Goal: Task Accomplishment & Management: Manage account settings

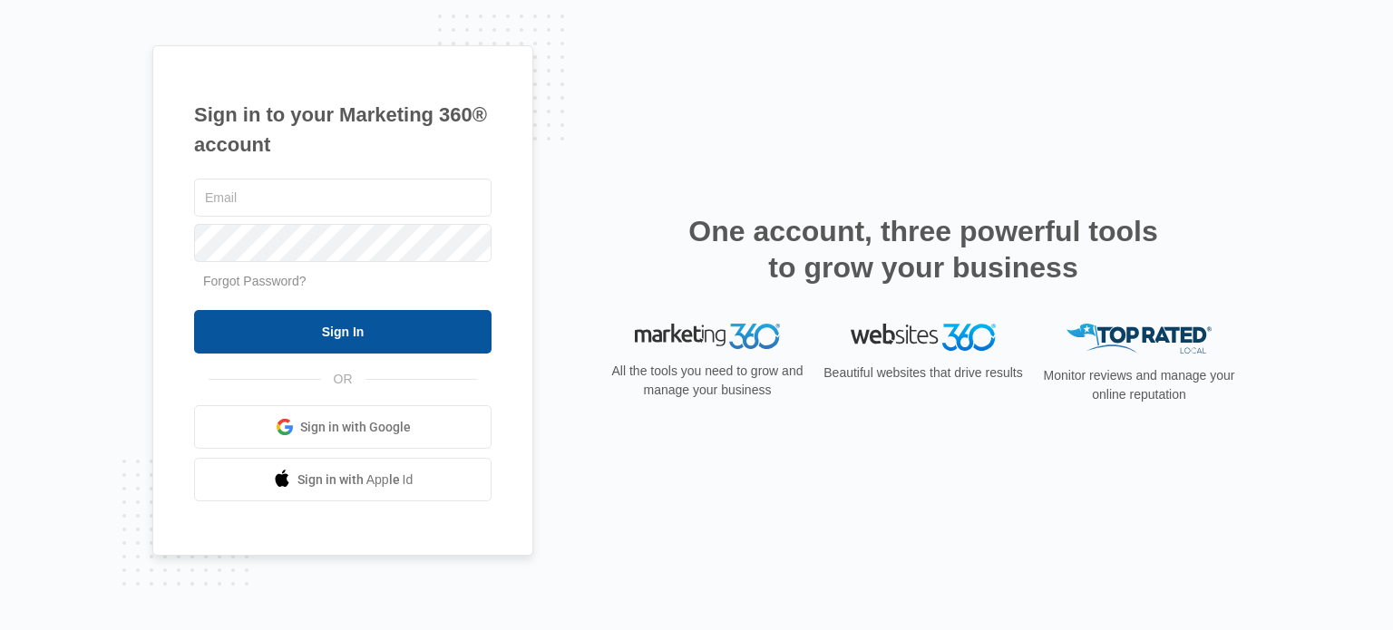
type input "[EMAIL_ADDRESS][DOMAIN_NAME]"
click at [411, 321] on input "Sign In" at bounding box center [342, 332] width 297 height 44
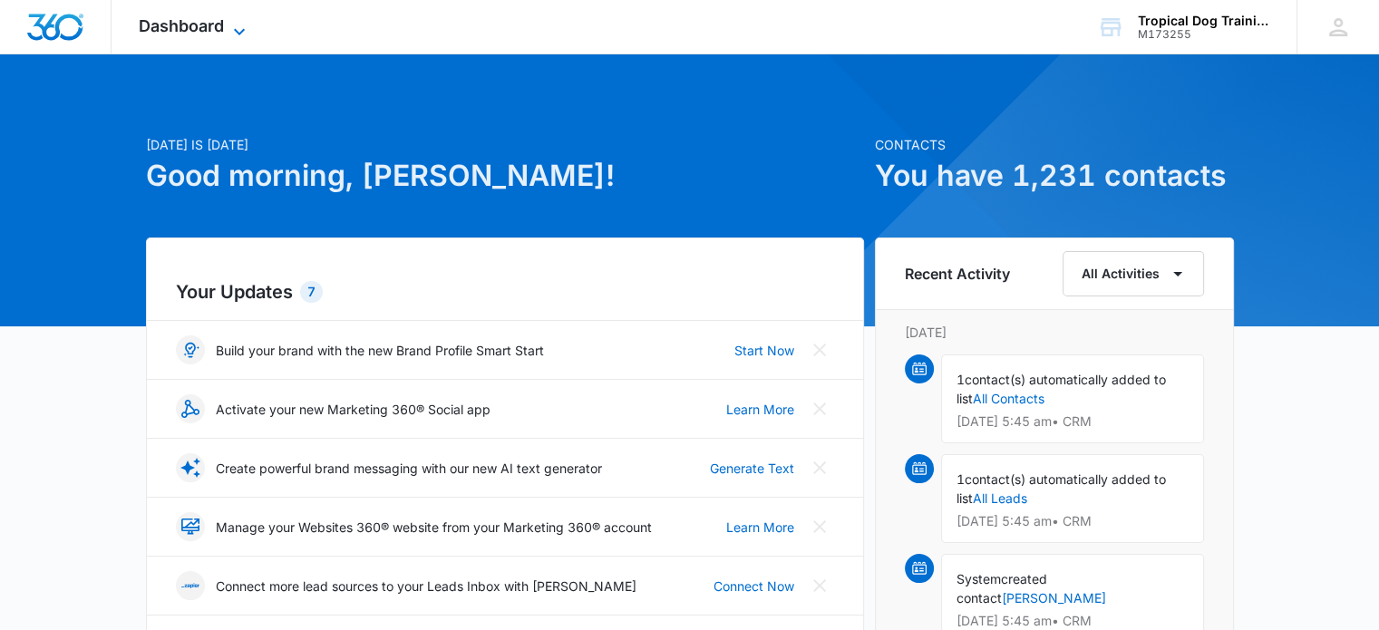
click at [197, 24] on span "Dashboard" at bounding box center [181, 25] width 85 height 19
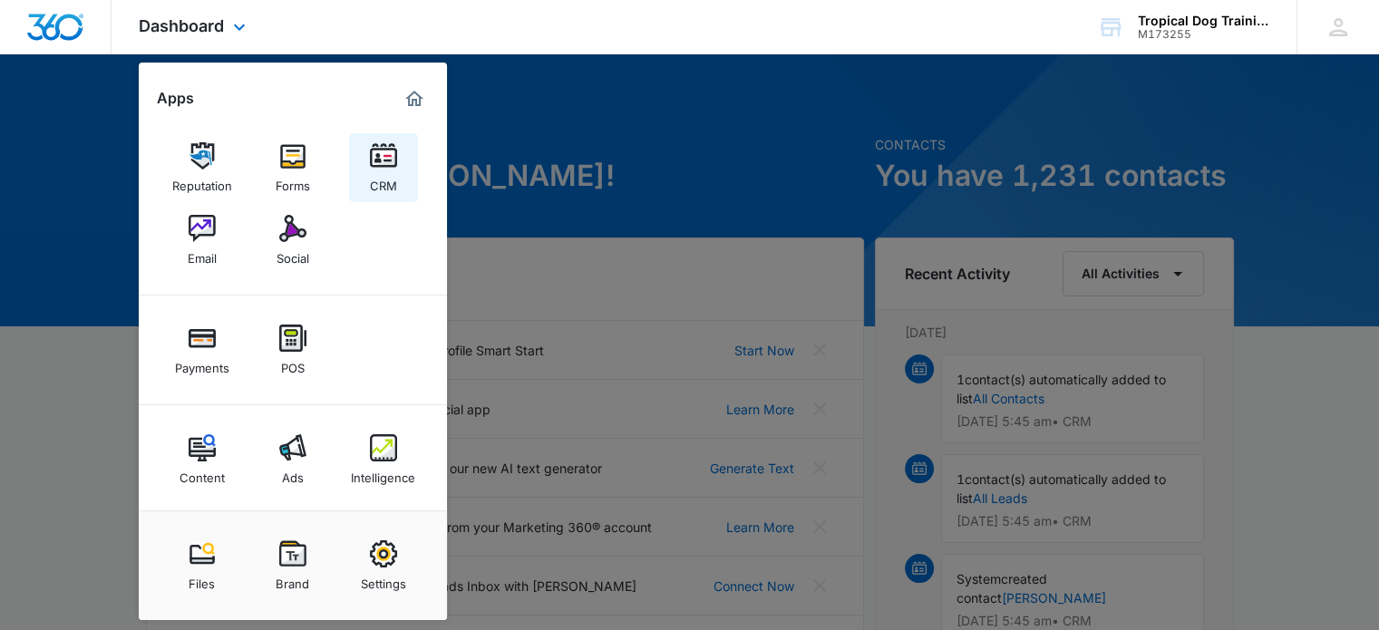
click at [384, 180] on div "CRM" at bounding box center [383, 182] width 27 height 24
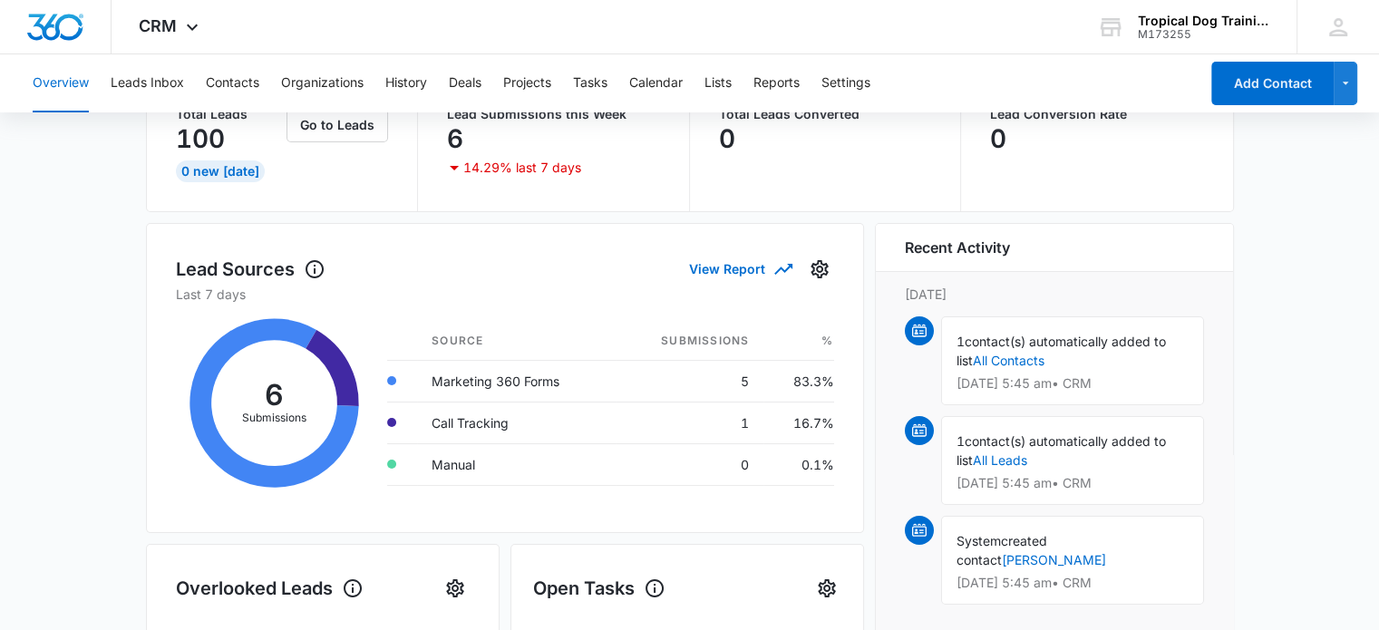
scroll to position [138, 0]
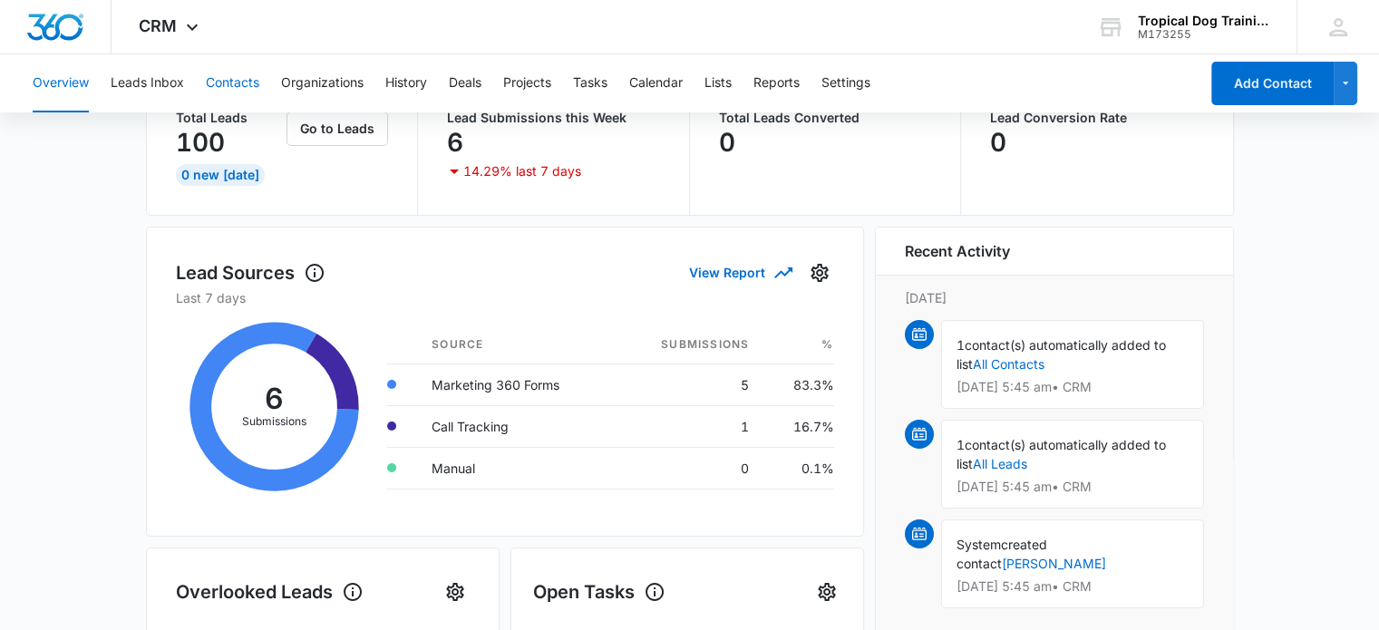
click at [228, 81] on button "Contacts" at bounding box center [232, 83] width 53 height 58
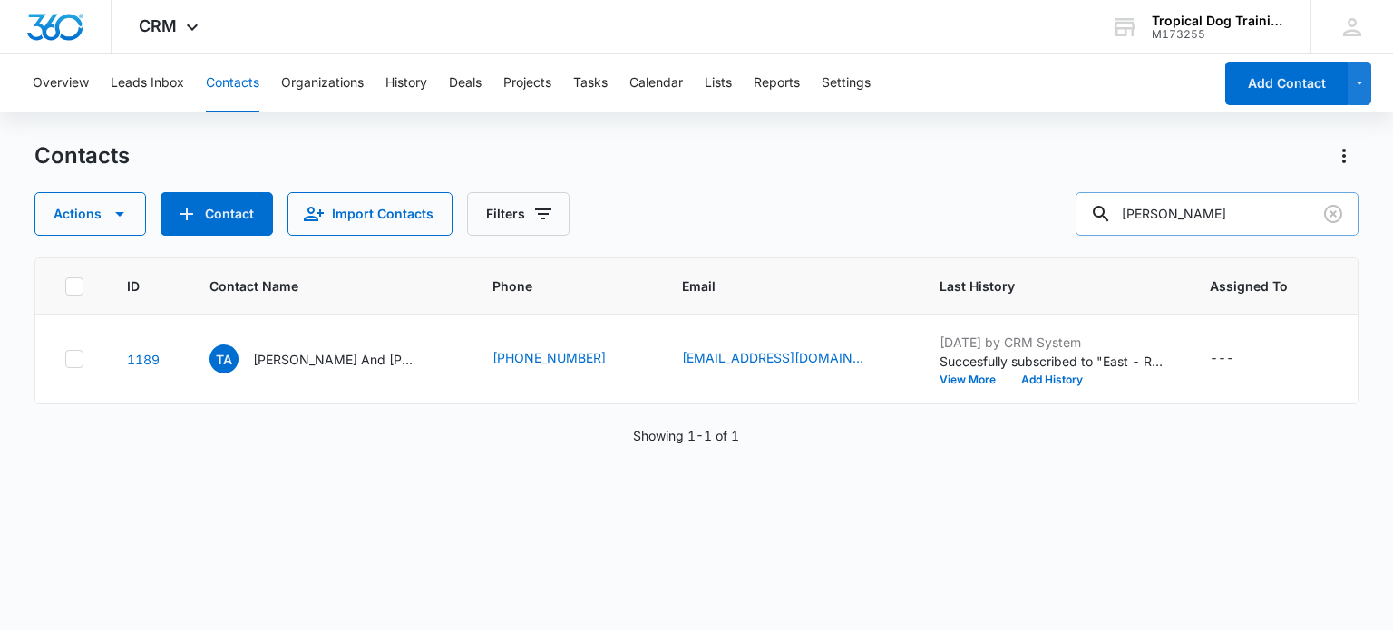
drag, startPoint x: 1193, startPoint y: 217, endPoint x: 1096, endPoint y: 209, distance: 97.4
click at [1096, 209] on input "wade" at bounding box center [1216, 214] width 283 height 44
type input "lisa"
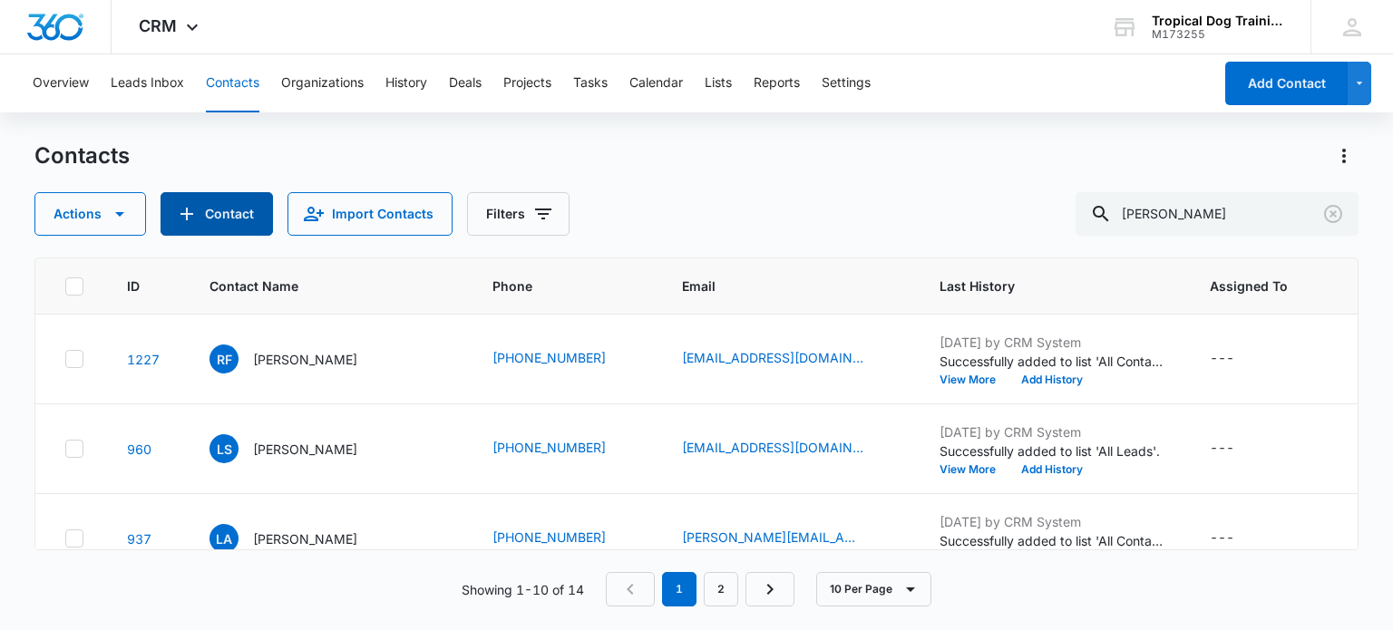
click at [225, 210] on button "Contact" at bounding box center [216, 214] width 112 height 44
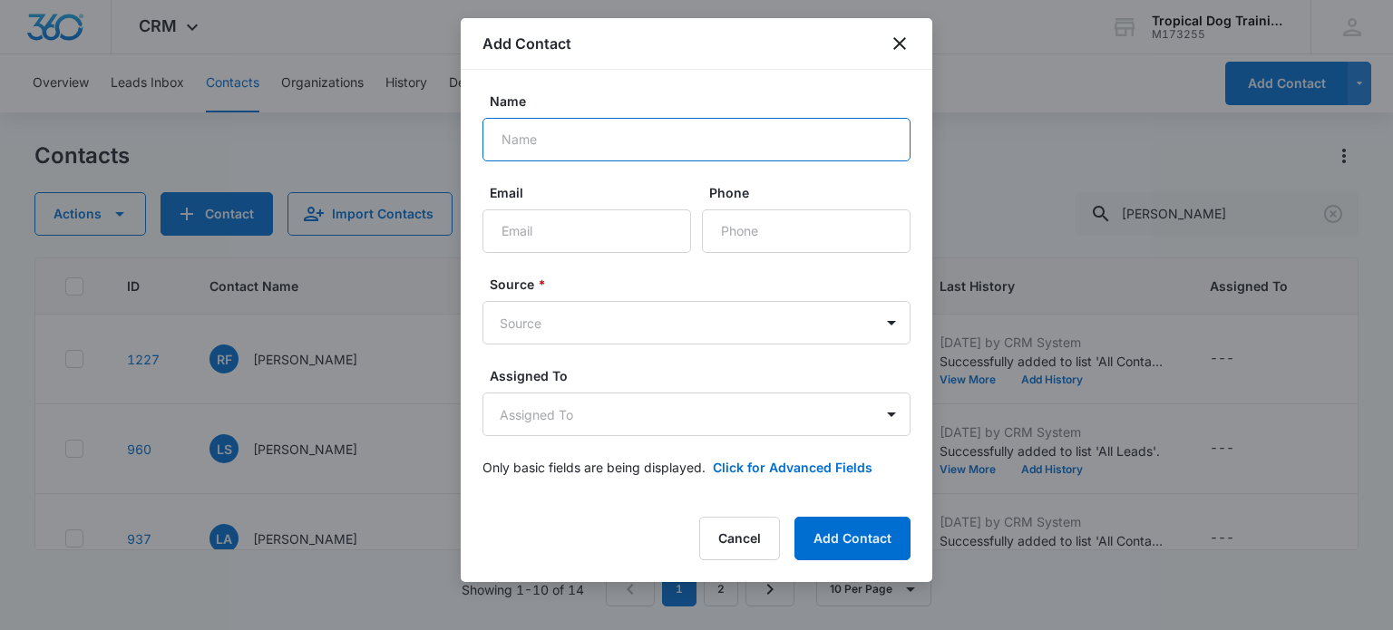
click at [575, 137] on input "Name" at bounding box center [696, 140] width 428 height 44
type input "Jeff and Lisa ienz"
click at [567, 235] on input "Email" at bounding box center [586, 231] width 209 height 44
type input "jeffrey"
click at [580, 140] on input "Jeff and Lisa ienz" at bounding box center [696, 140] width 428 height 44
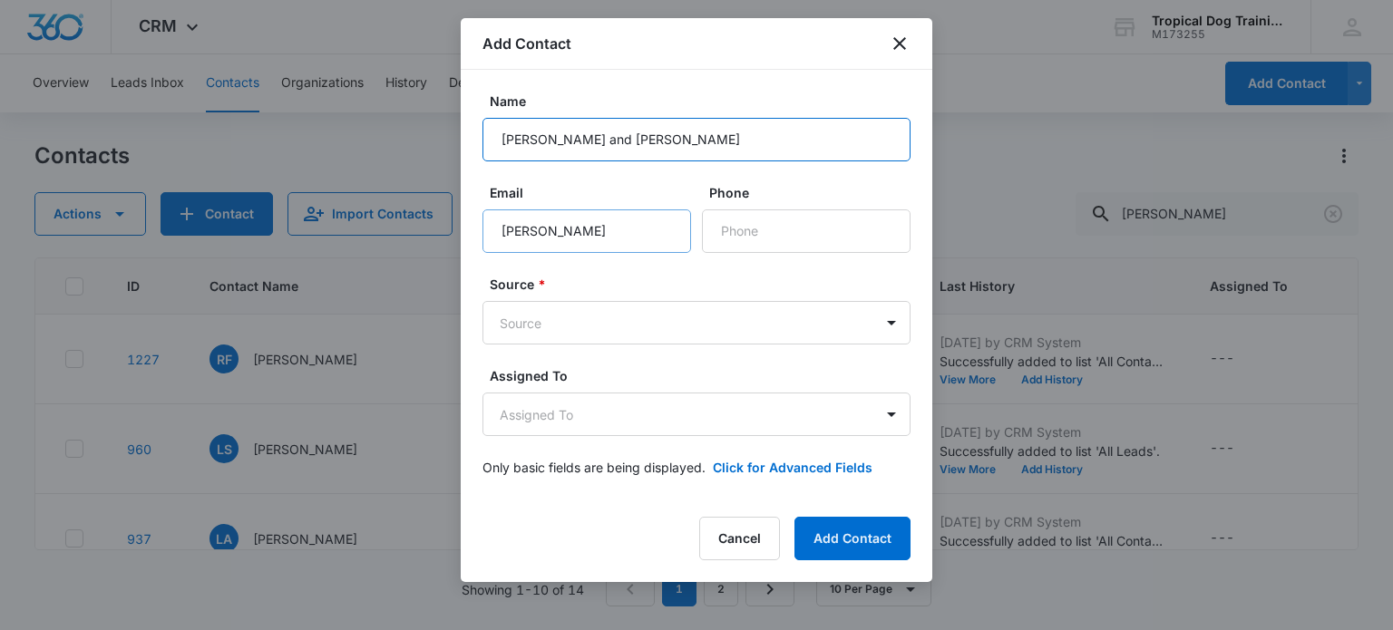
type input "Jeff and Lisa Bienz"
click at [588, 233] on input "jeffrey" at bounding box center [586, 231] width 209 height 44
type input "jeffreydbien@gmail.com"
click at [753, 242] on input "Phone" at bounding box center [806, 231] width 209 height 44
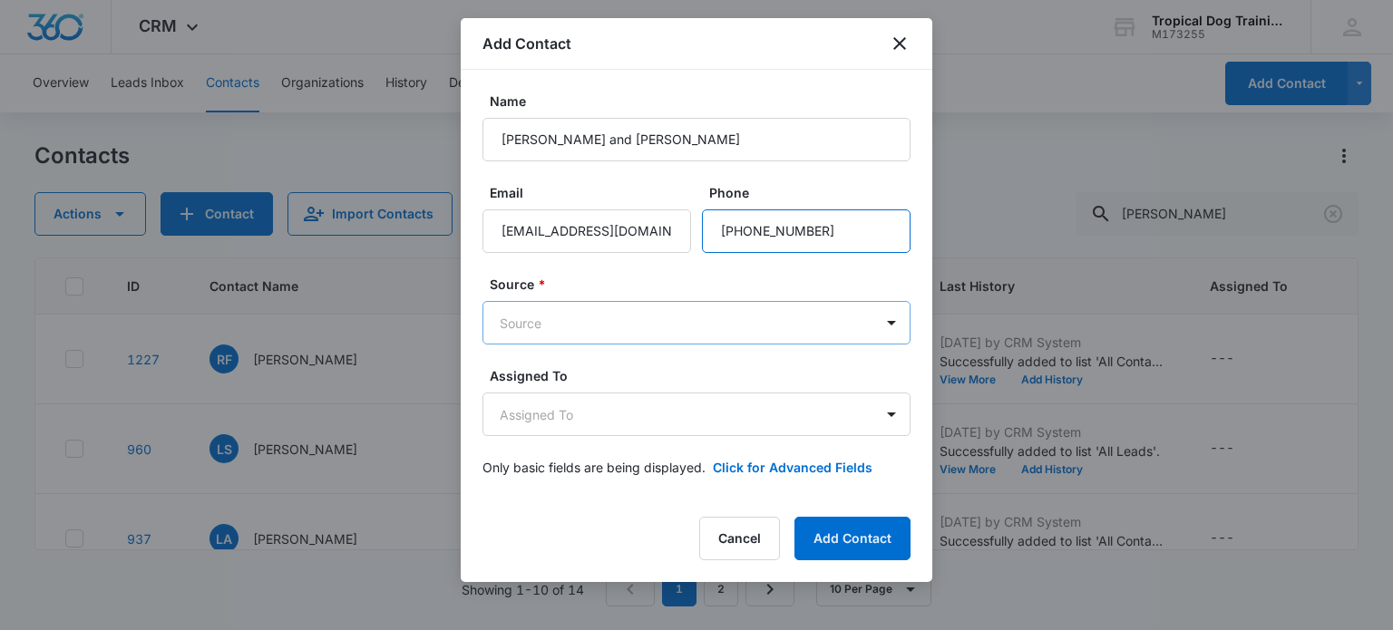
type input "(954) 380-2229"
click at [702, 325] on body "CRM Apps Reputation Forms CRM Email Social Payments POS Content Ads Intelligenc…" at bounding box center [696, 315] width 1393 height 630
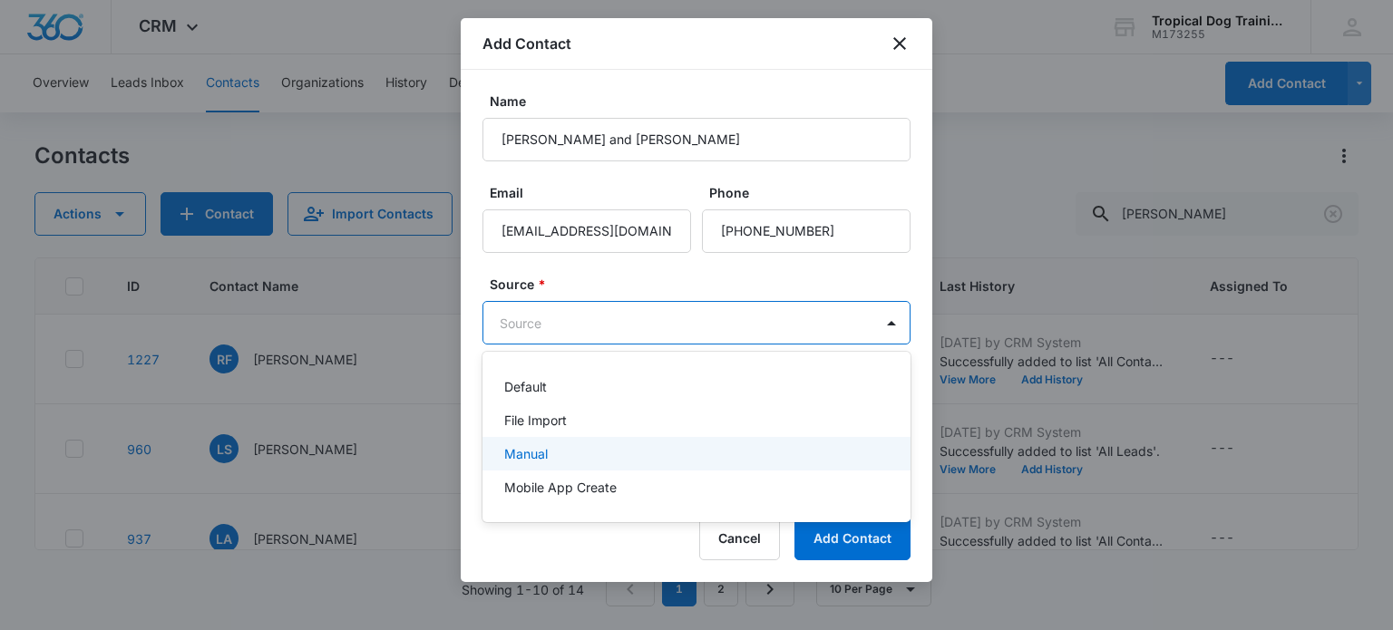
click at [588, 444] on div "Manual" at bounding box center [694, 453] width 381 height 19
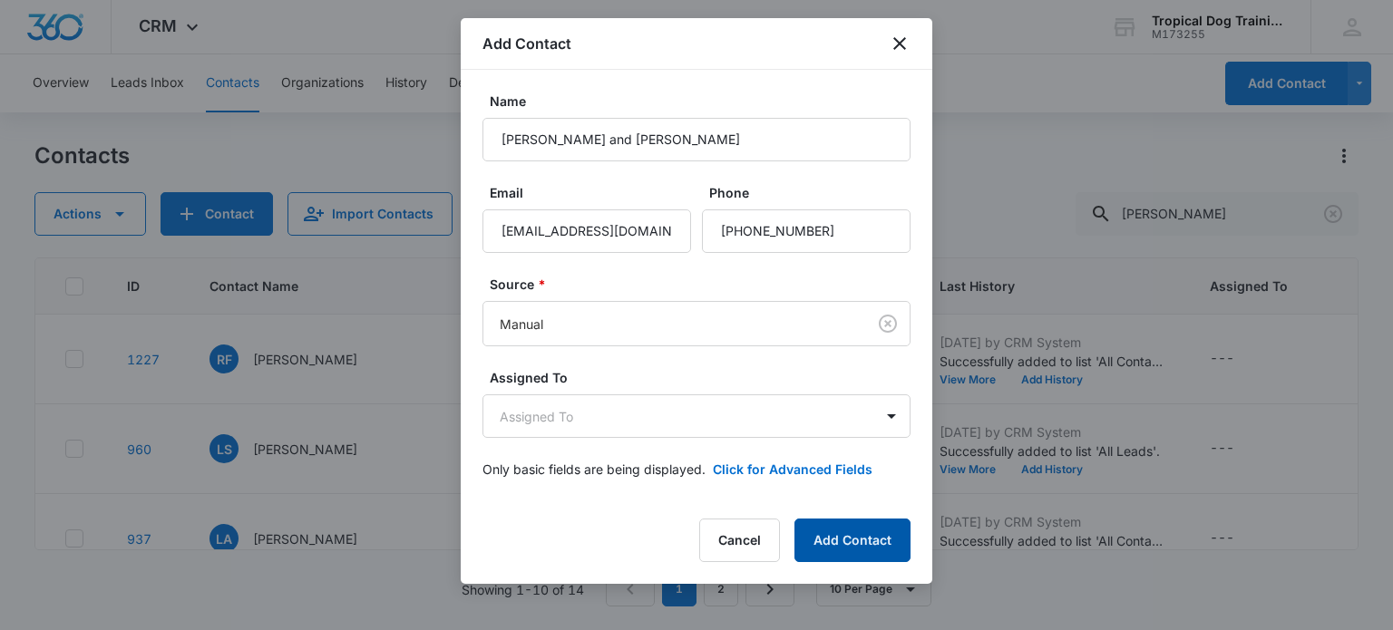
click at [881, 548] on button "Add Contact" at bounding box center [852, 541] width 116 height 44
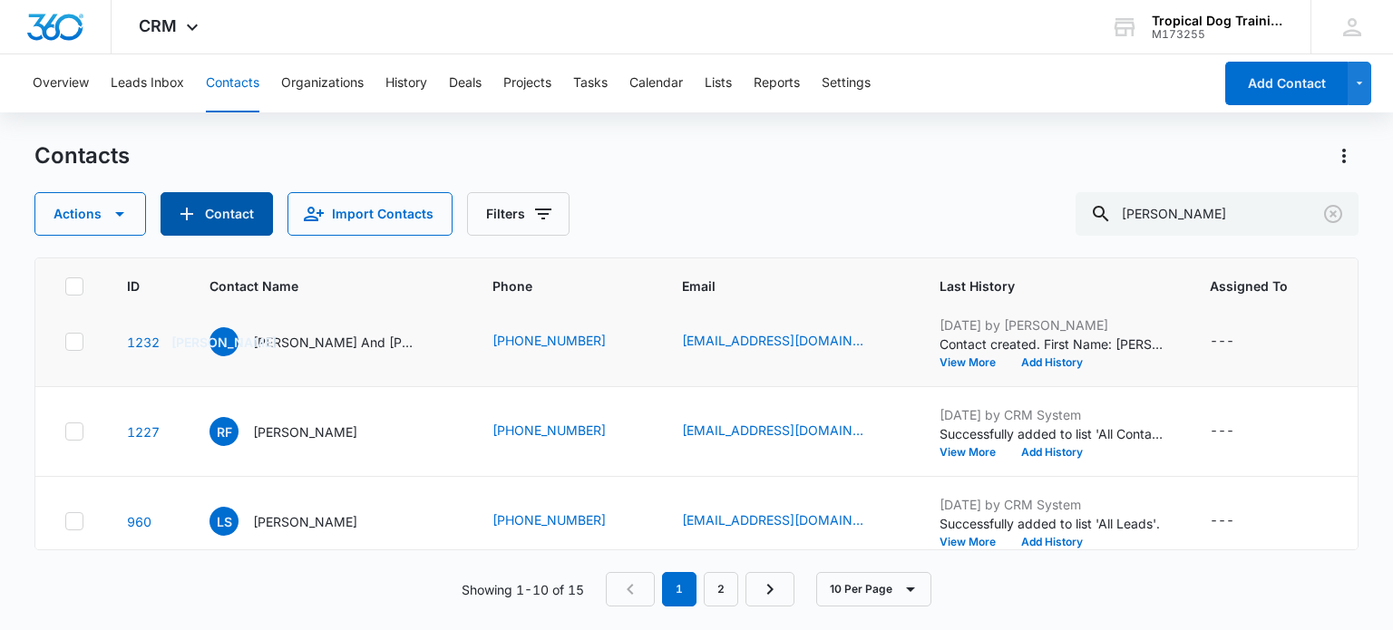
scroll to position [16, 0]
drag, startPoint x: 666, startPoint y: 343, endPoint x: 827, endPoint y: 340, distance: 160.5
click at [827, 340] on td "jeffreydbien@gmail.com" at bounding box center [789, 343] width 258 height 90
copy div "jeffreydbien@gmail.com"
click at [309, 336] on p "Jeff And Lisa Bienz" at bounding box center [334, 343] width 163 height 19
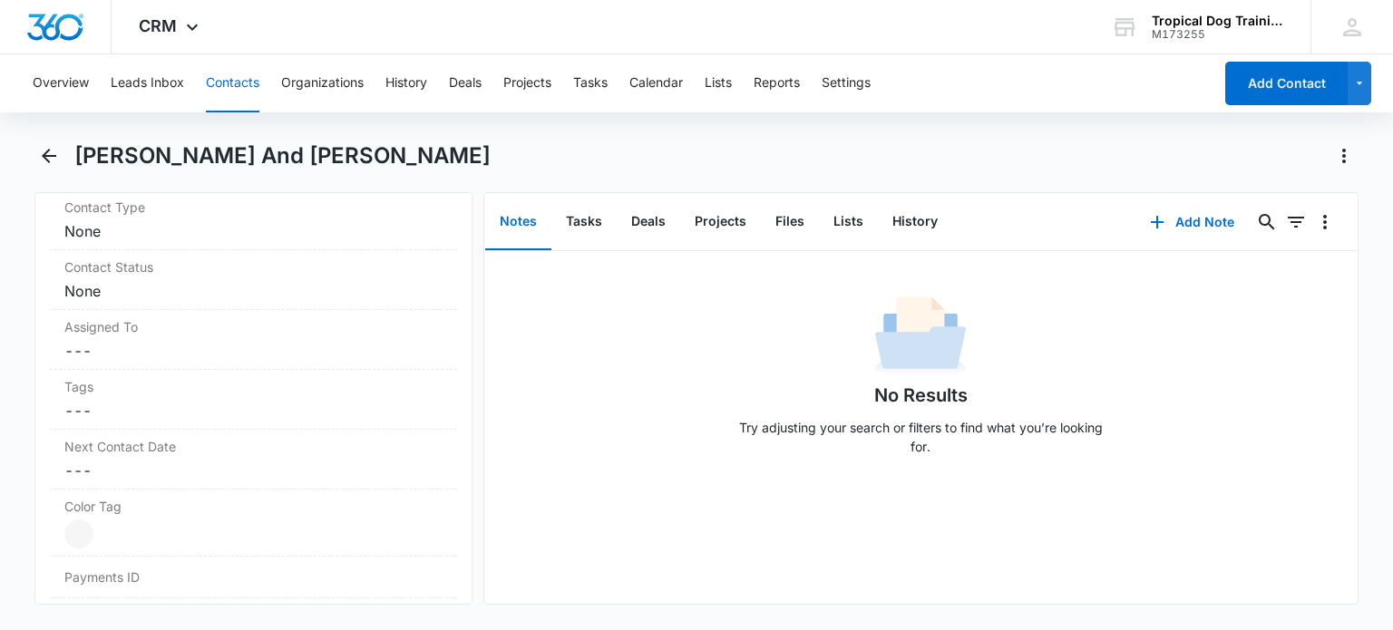
scroll to position [826, 0]
click at [263, 399] on dd "Cancel Save Changes ---" at bounding box center [252, 410] width 377 height 22
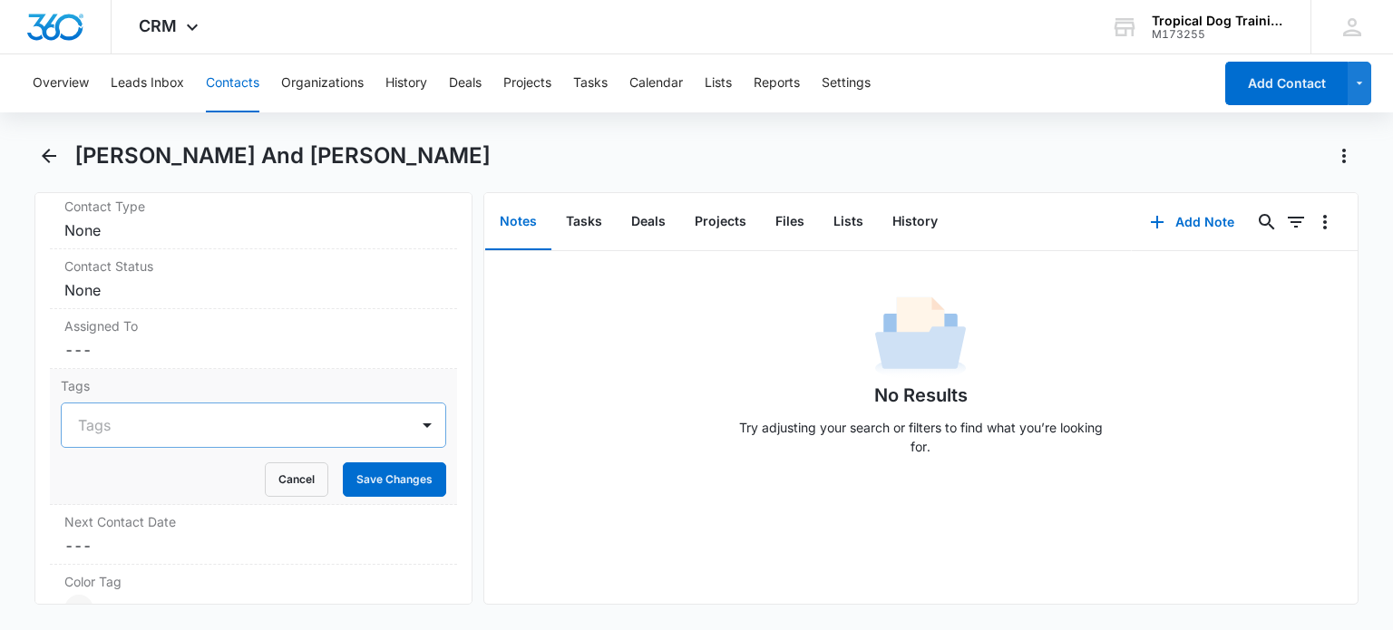
click at [220, 413] on div at bounding box center [242, 425] width 328 height 25
type input "east"
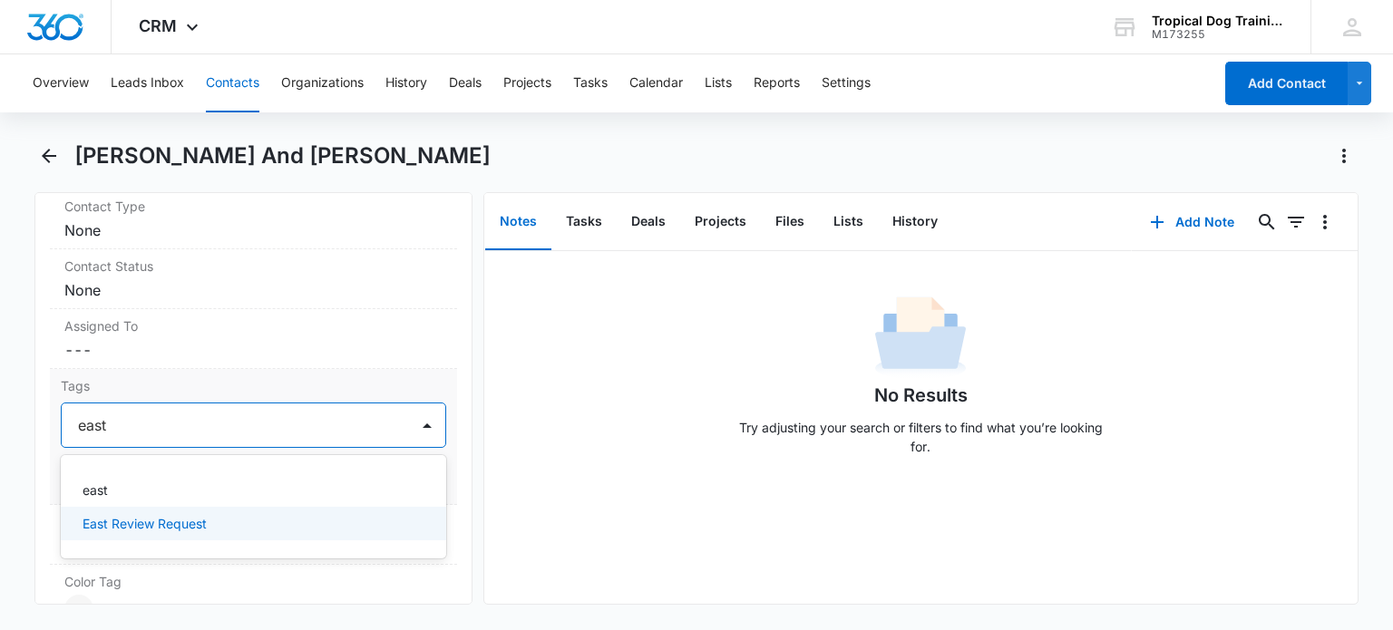
click at [201, 514] on p "East Review Request" at bounding box center [145, 523] width 124 height 19
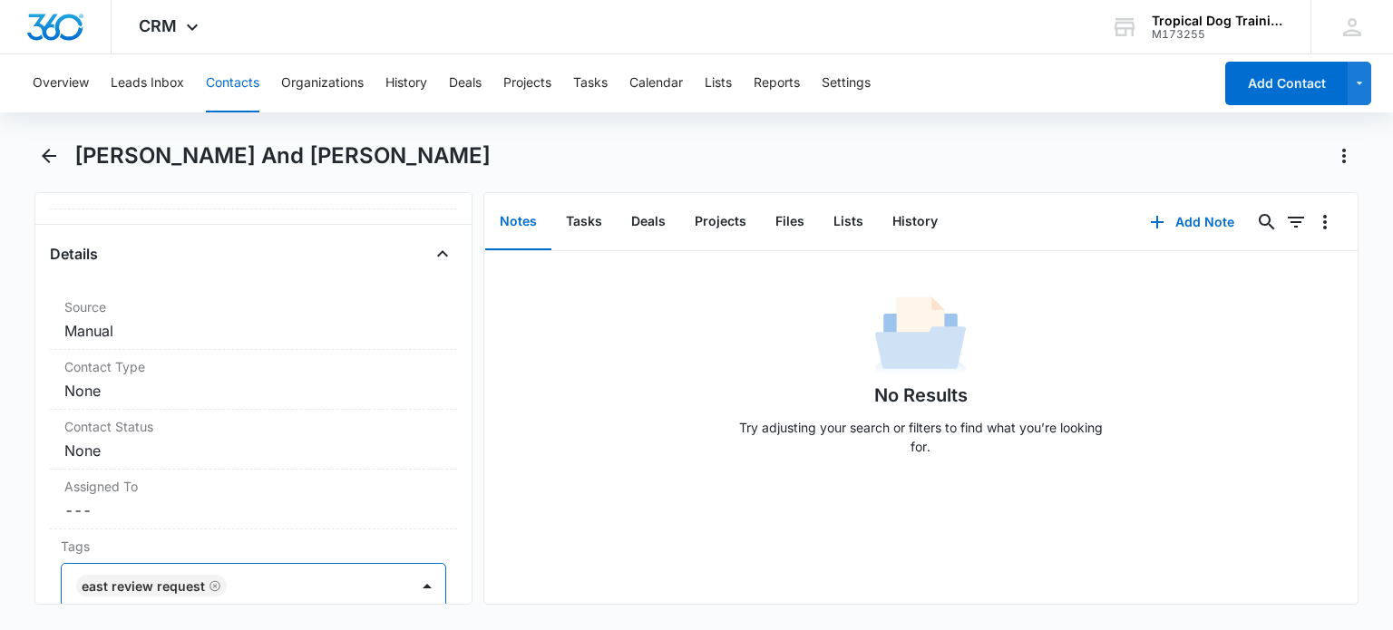
scroll to position [1014, 0]
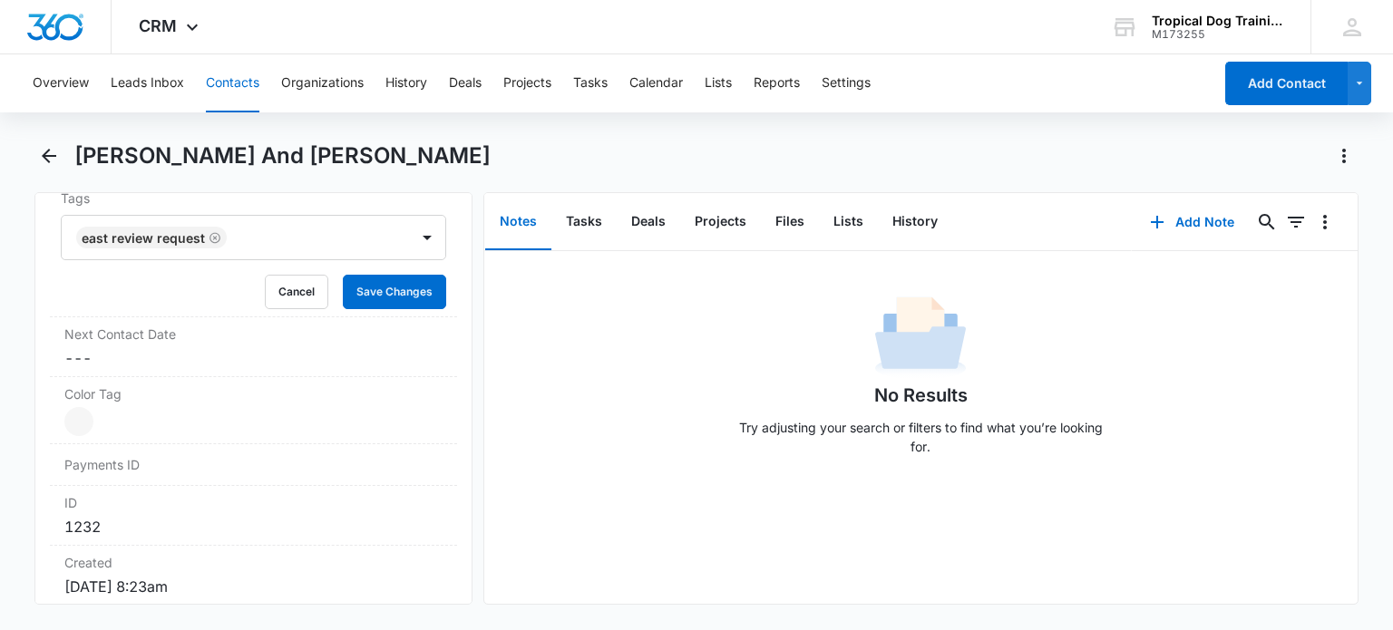
click at [454, 230] on div "Remove JA Jeff And Lisa Bienz Contact Info Name Cancel Save Changes Jeff And Li…" at bounding box center [252, 398] width 437 height 413
click at [396, 275] on button "Save Changes" at bounding box center [394, 292] width 103 height 34
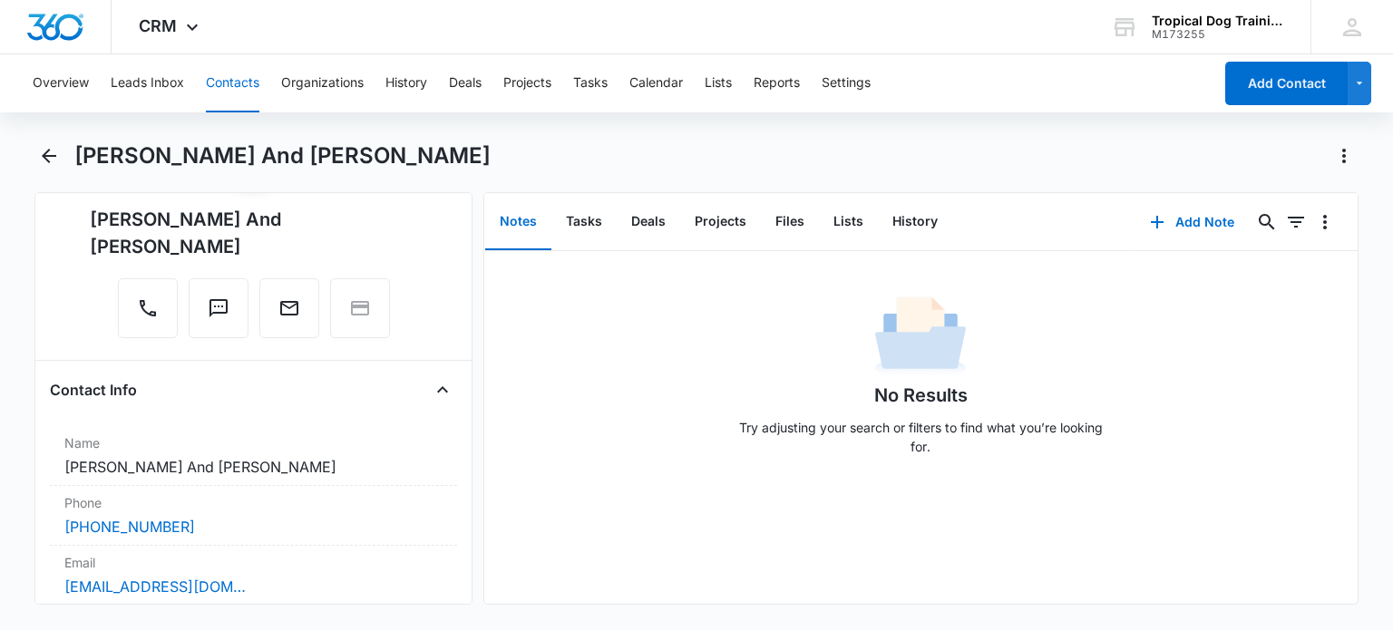
scroll to position [39, 0]
